Goal: Transaction & Acquisition: Purchase product/service

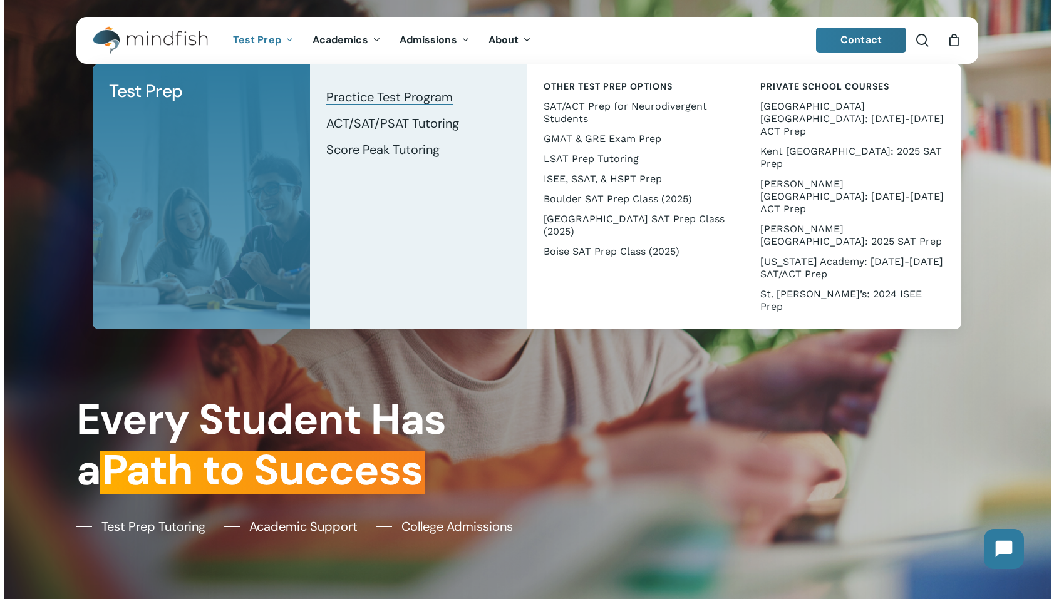
click at [347, 98] on span "Practice Test Program" at bounding box center [389, 97] width 127 height 16
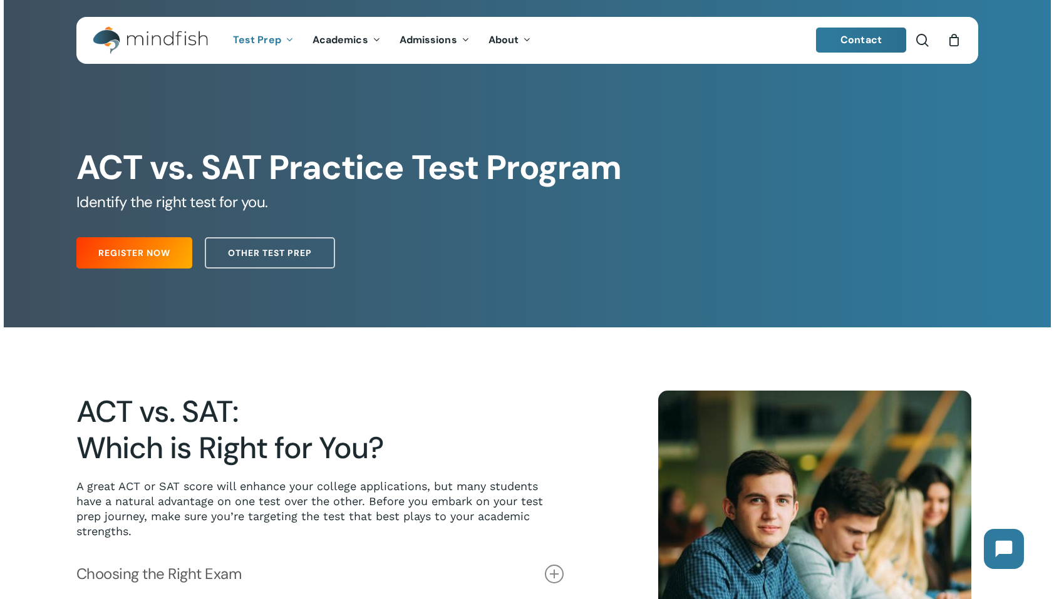
click at [143, 272] on div "Register Now Other Test Prep" at bounding box center [526, 250] width 901 height 50
click at [146, 258] on span "Register Now" at bounding box center [134, 253] width 72 height 13
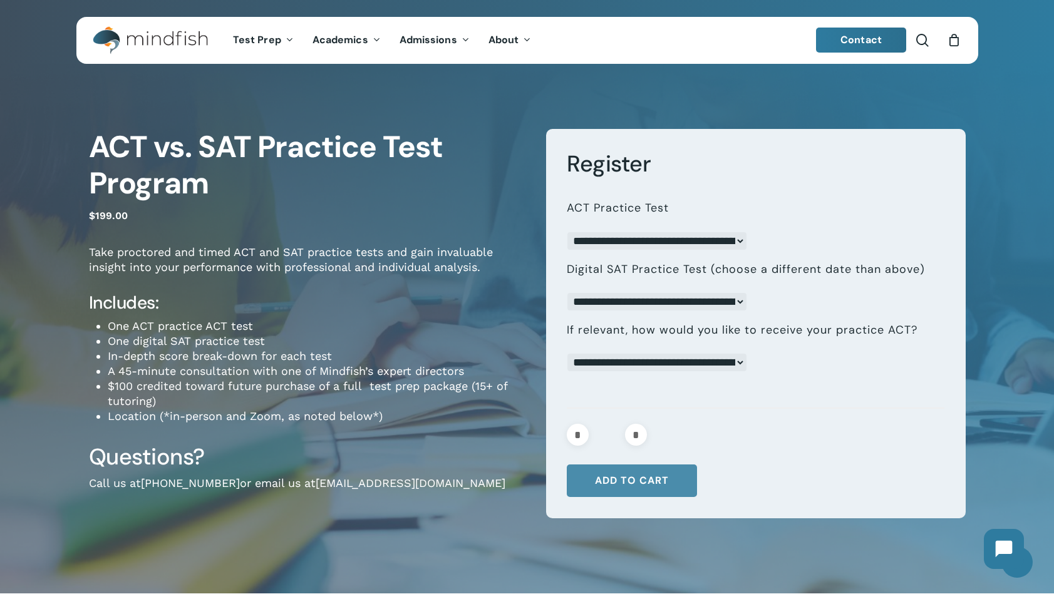
click at [623, 490] on button "Add to cart" at bounding box center [632, 481] width 130 height 33
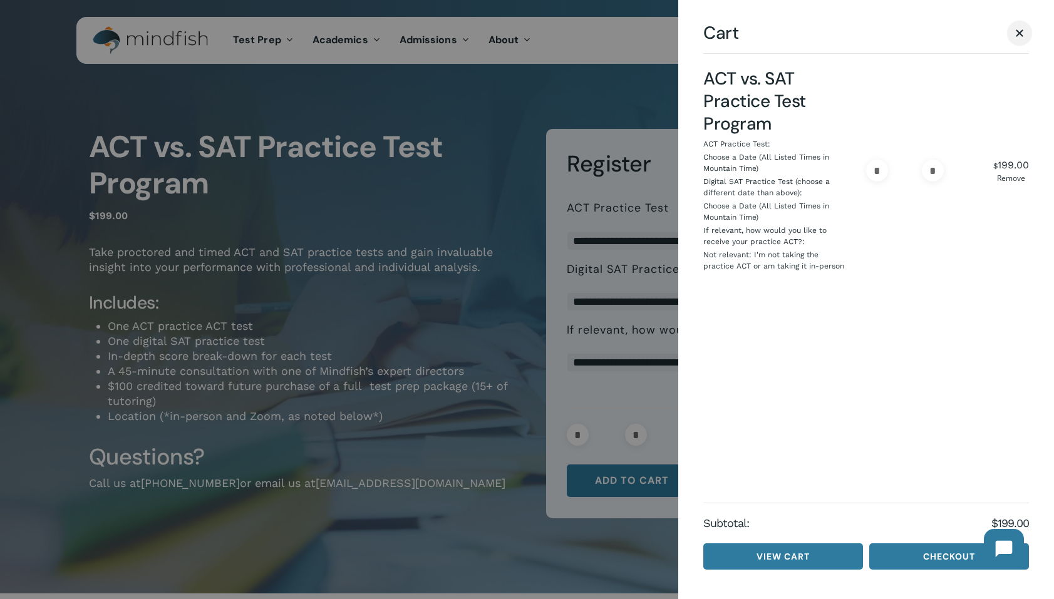
click at [1023, 31] on span "Cart" at bounding box center [1020, 32] width 13 height 9
